Goal: Information Seeking & Learning: Learn about a topic

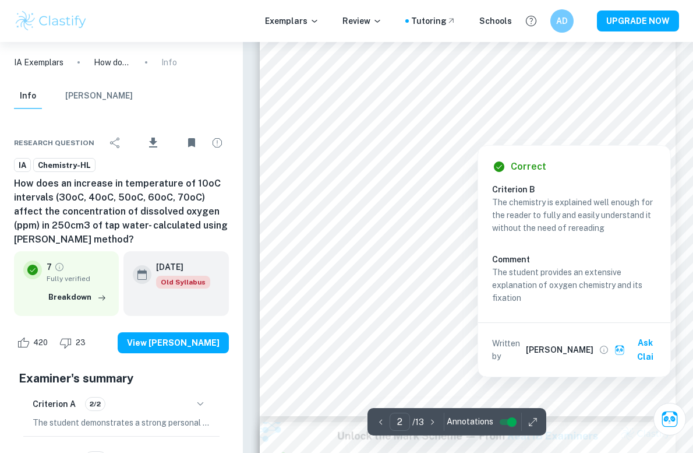
scroll to position [836, 0]
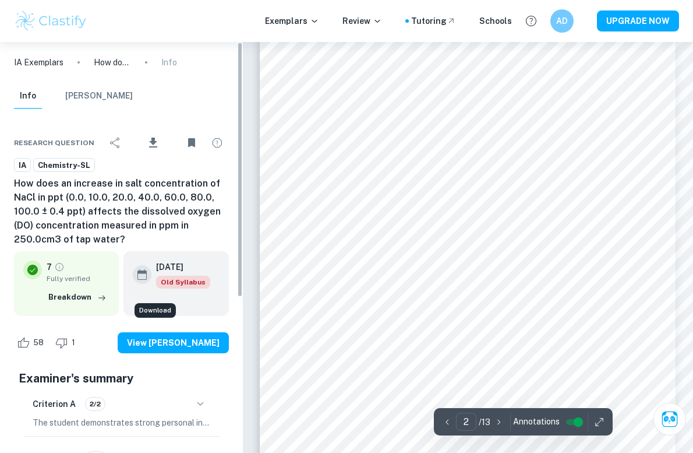
scroll to position [636, 0]
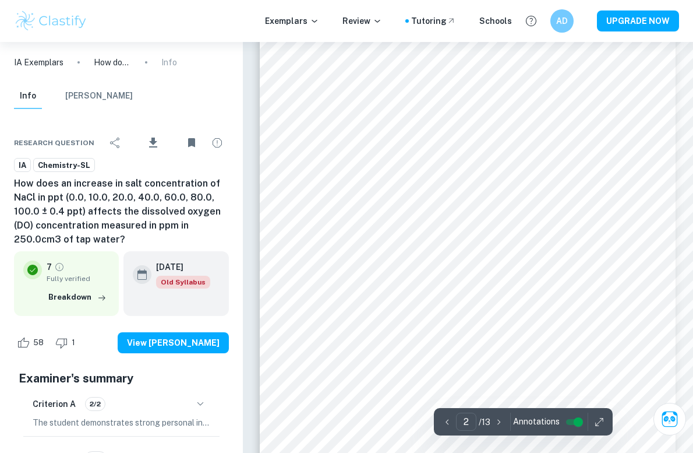
click at [498, 0] on div "Exemplars Review Tutoring Schools AD UPGRADE NOW" at bounding box center [346, 21] width 693 height 42
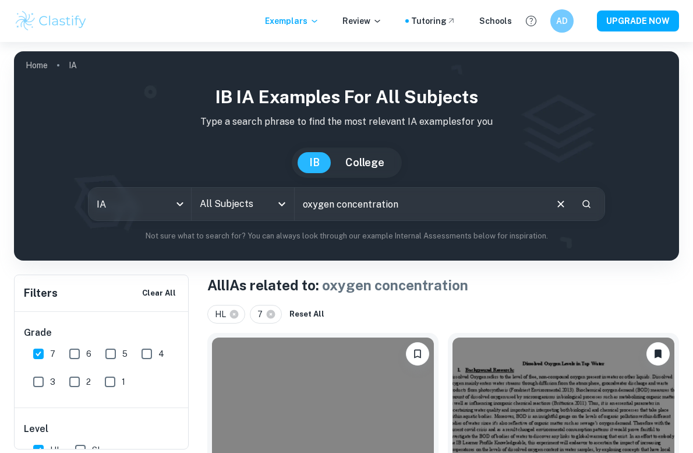
click at [351, 214] on input "oxygen concentration" at bounding box center [420, 204] width 251 height 33
type input "oxygen concentration salinity and temperature"
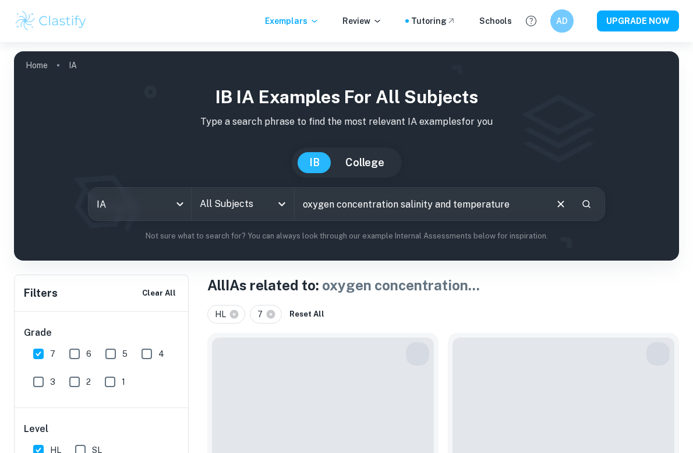
scroll to position [212, 0]
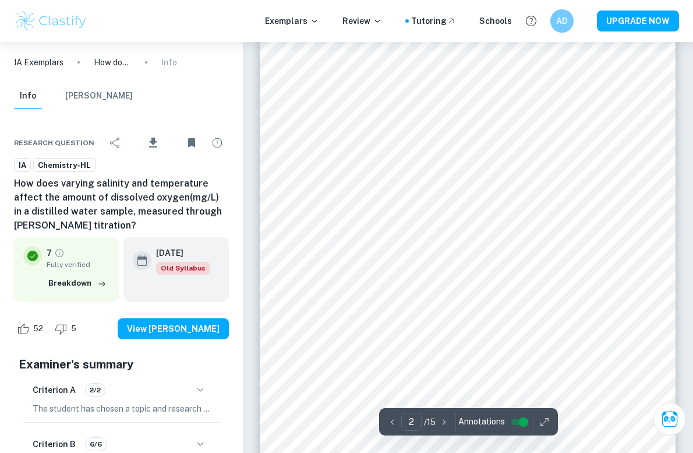
scroll to position [889, 0]
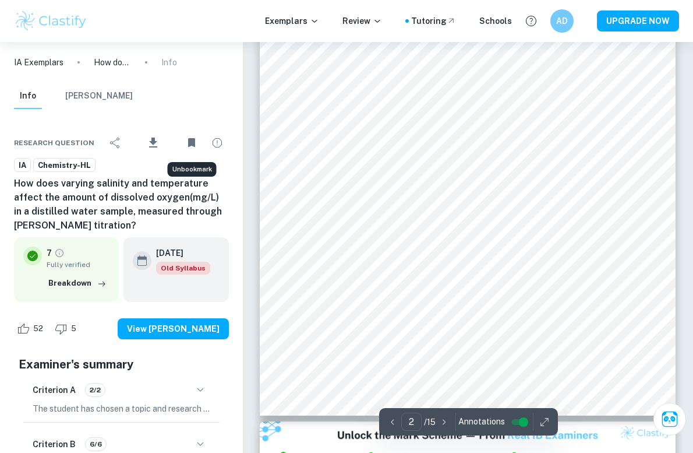
click at [186, 142] on icon "Unbookmark" at bounding box center [192, 143] width 14 height 14
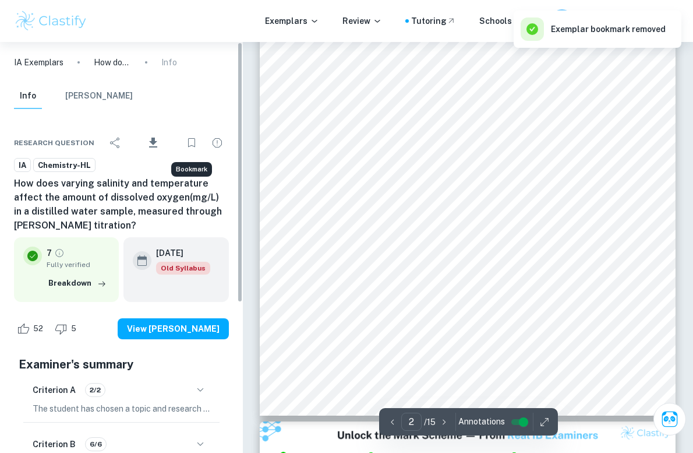
click at [195, 140] on icon "Bookmark" at bounding box center [192, 143] width 14 height 14
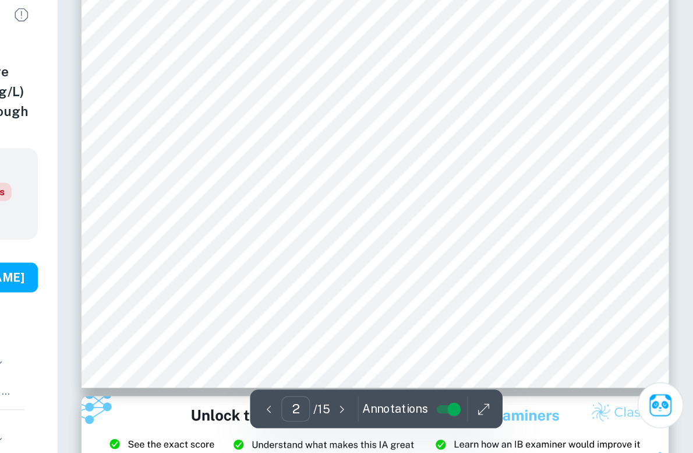
scroll to position [898, 0]
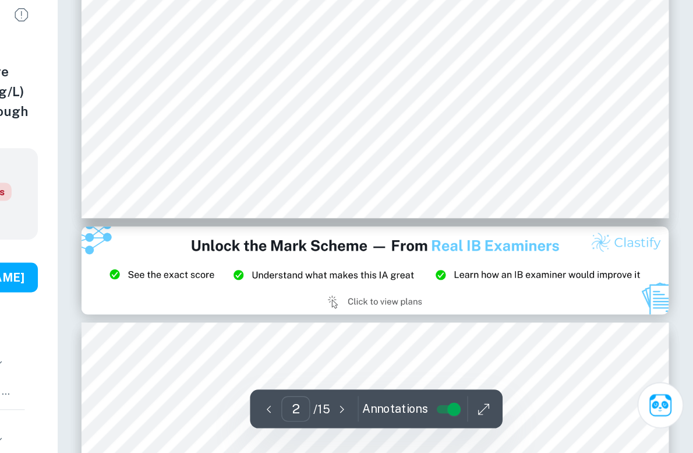
type input "3"
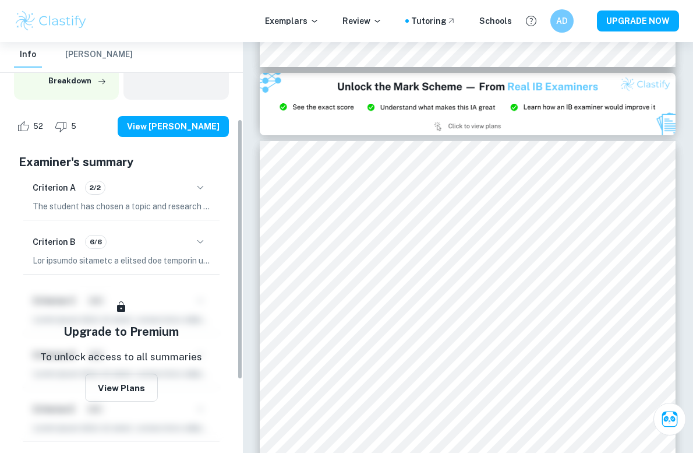
scroll to position [121, 0]
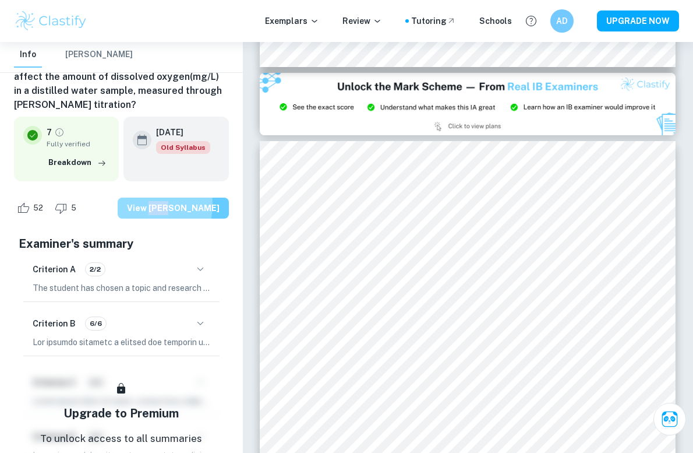
click at [151, 204] on button "View [PERSON_NAME]" at bounding box center [173, 208] width 111 height 21
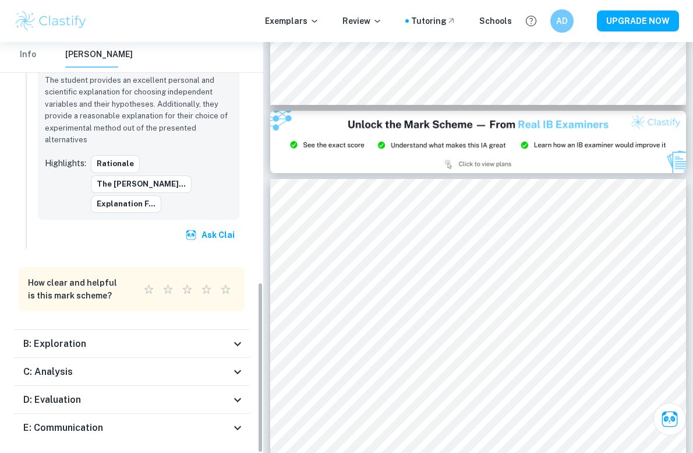
scroll to position [576, 0]
click at [128, 421] on div "E: Communication" at bounding box center [126, 428] width 207 height 14
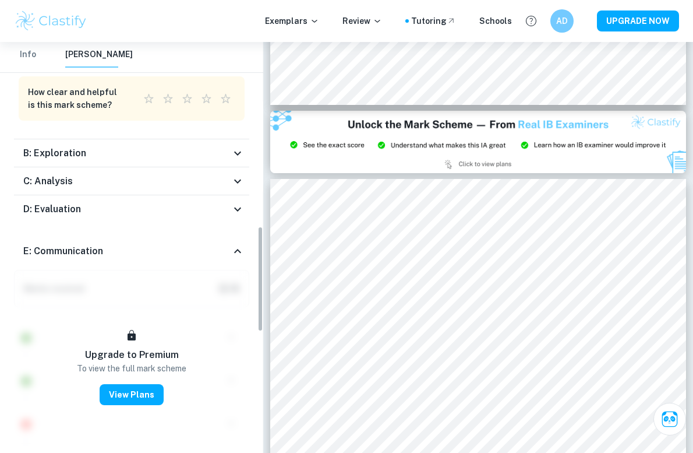
scroll to position [816, 0]
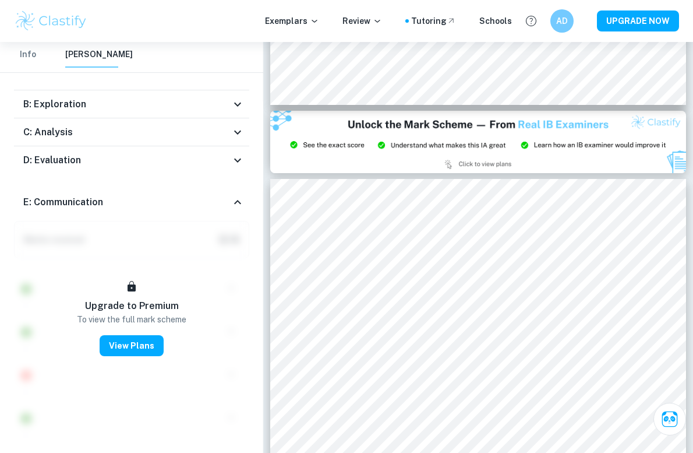
click at [129, 146] on div "D: Evaluation" at bounding box center [131, 160] width 235 height 28
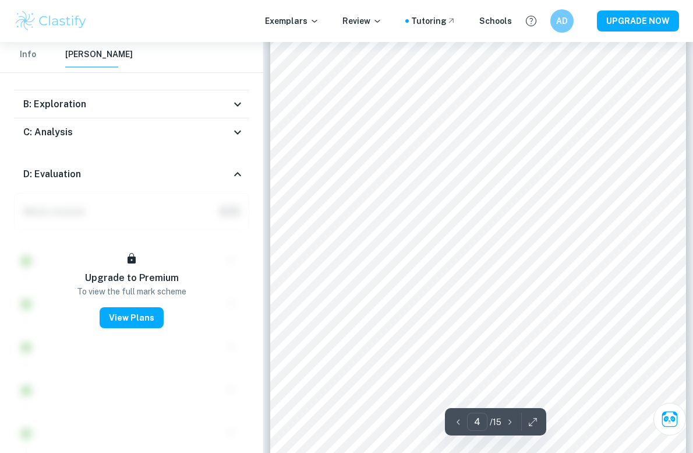
scroll to position [1971, 0]
type input "3"
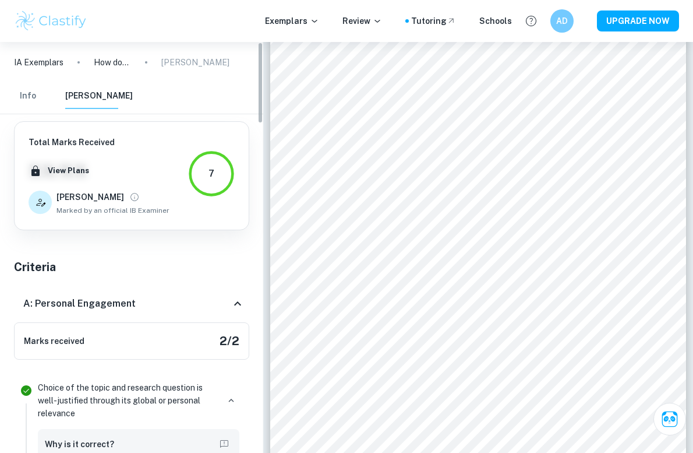
scroll to position [0, 0]
click at [175, 64] on p "Mark Scheme" at bounding box center [195, 62] width 68 height 13
click at [108, 57] on p "How does varying salinity and temperature affect the amount of dissolved oxygen…" at bounding box center [112, 62] width 37 height 13
click at [108, 63] on p "How does varying salinity and temperature affect the amount of dissolved oxygen…" at bounding box center [112, 62] width 37 height 13
click at [37, 94] on button "Info" at bounding box center [28, 96] width 28 height 26
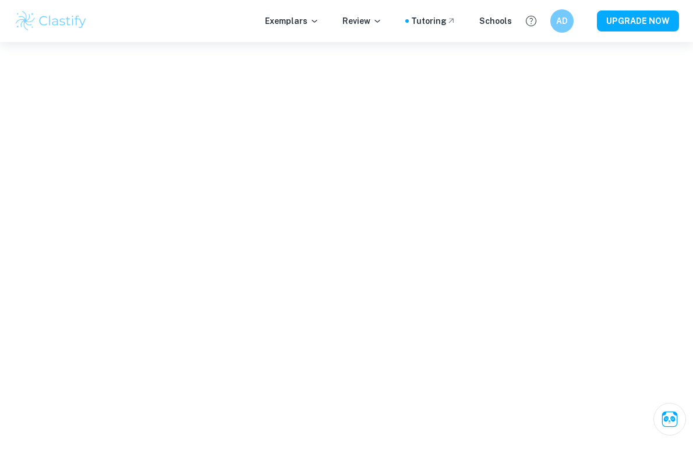
scroll to position [1132, 0]
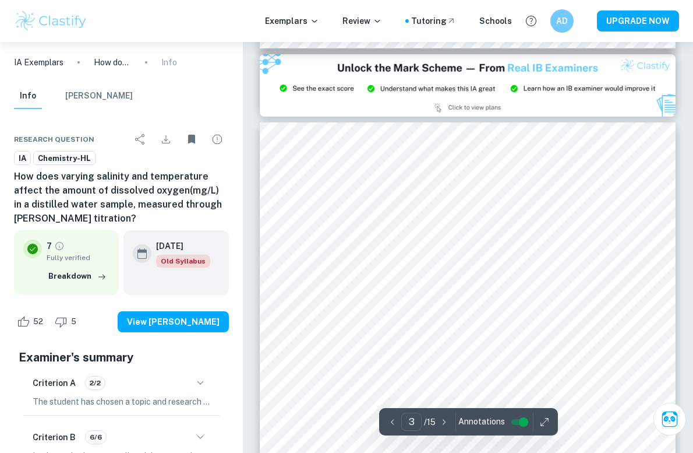
type input "2"
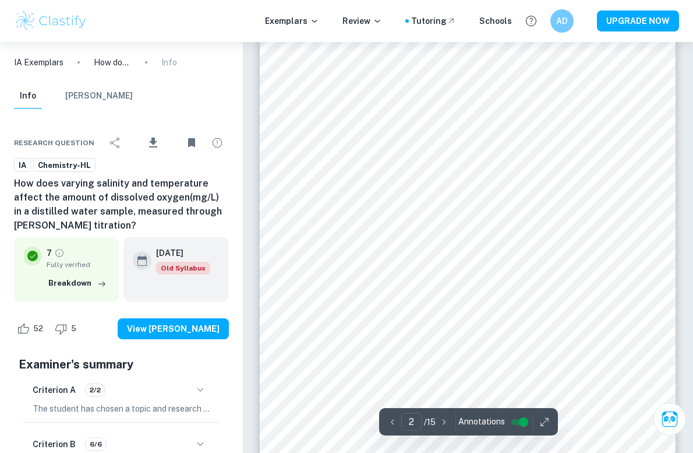
scroll to position [621, 0]
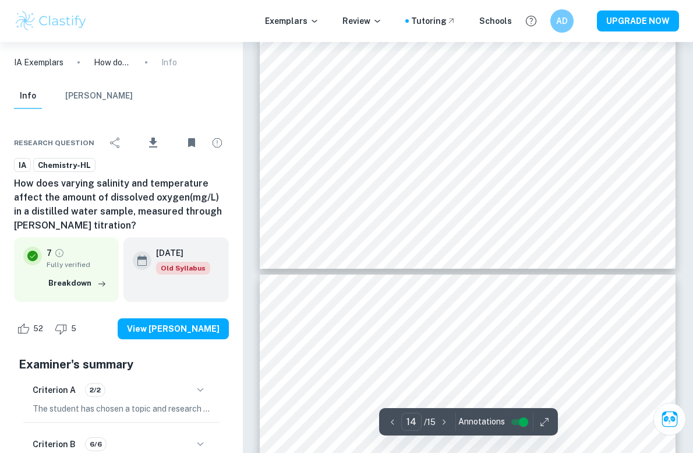
type input "13"
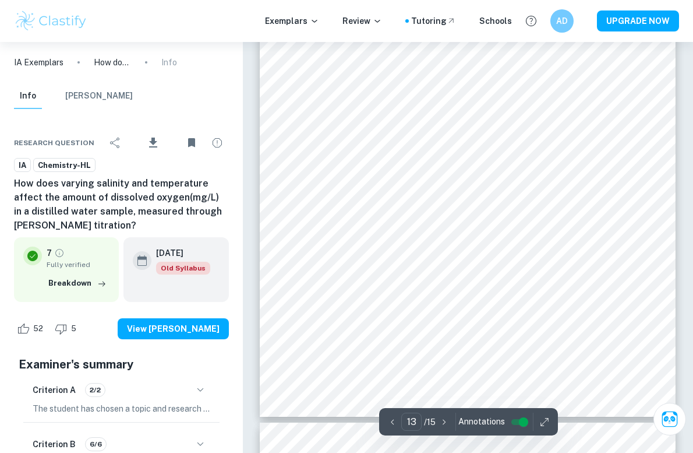
scroll to position [7268, 0]
